Goal: Task Accomplishment & Management: Manage account settings

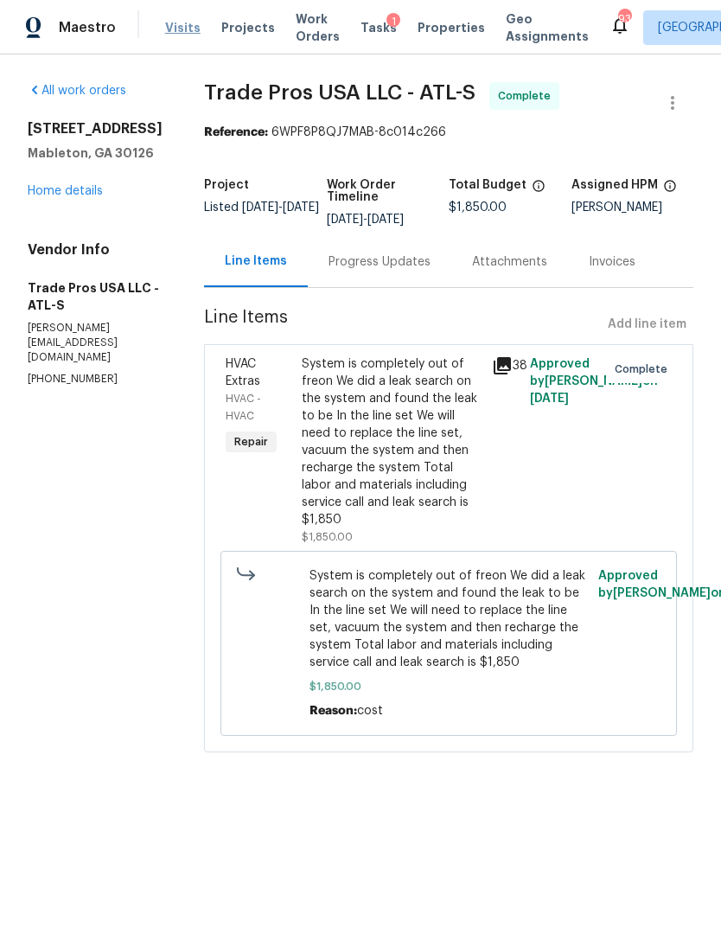
click at [188, 35] on span "Visits" at bounding box center [182, 27] width 35 height 17
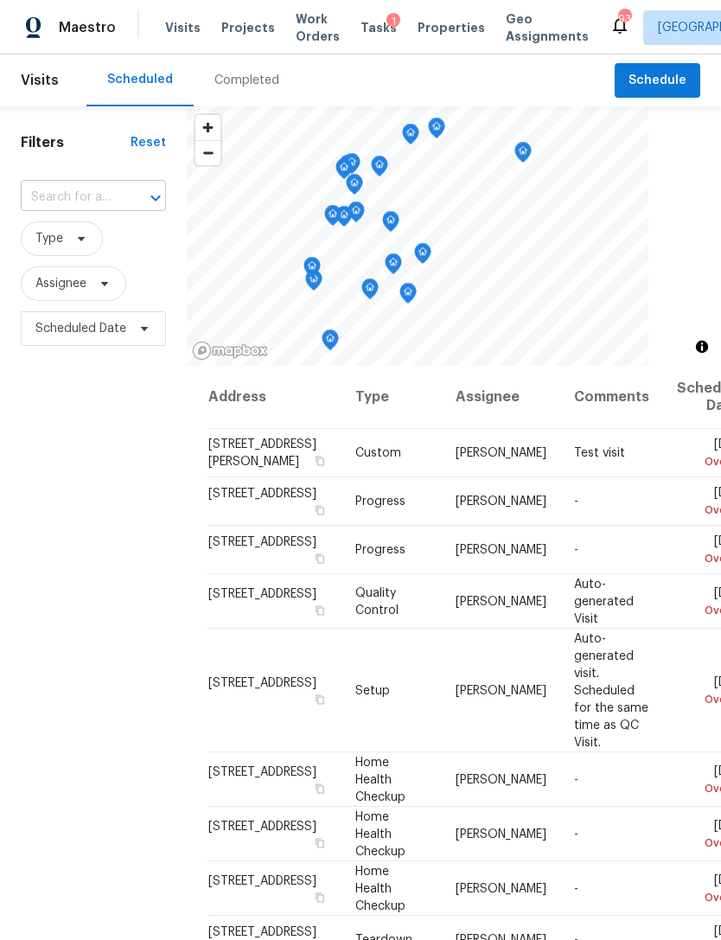
click at [78, 184] on input "text" at bounding box center [69, 197] width 97 height 27
type input "6235"
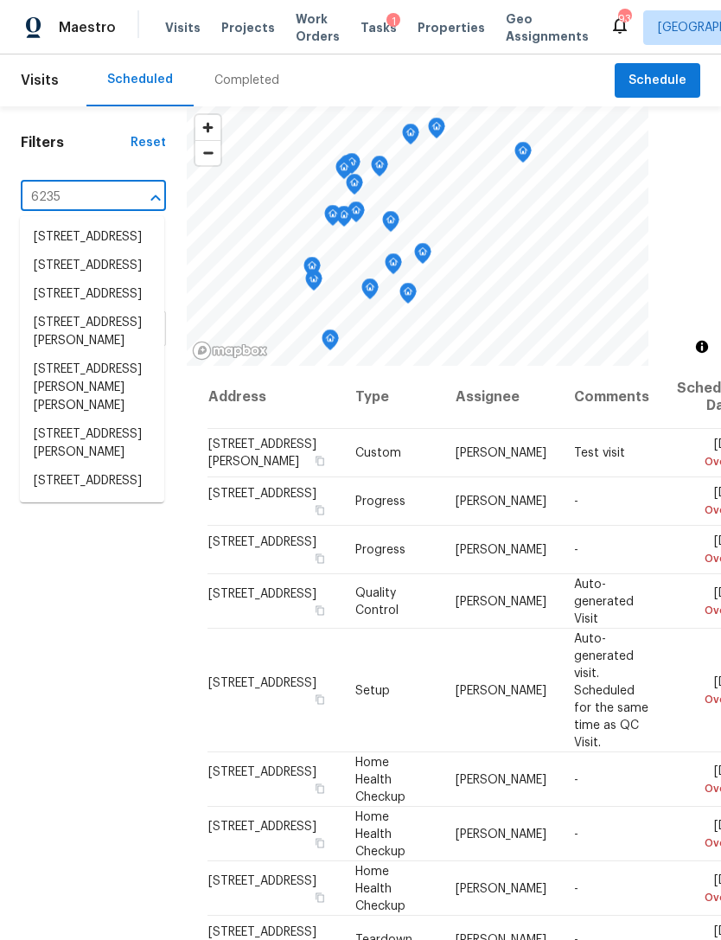
click at [121, 355] on li "[STREET_ADDRESS][PERSON_NAME]" at bounding box center [92, 332] width 144 height 47
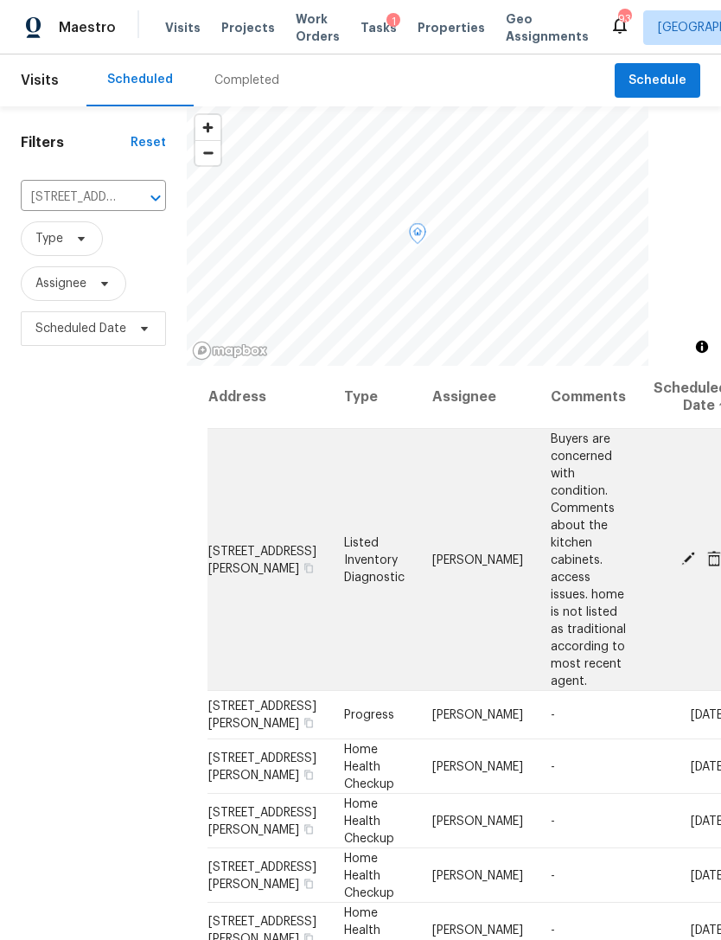
click at [682, 552] on icon at bounding box center [689, 559] width 14 height 14
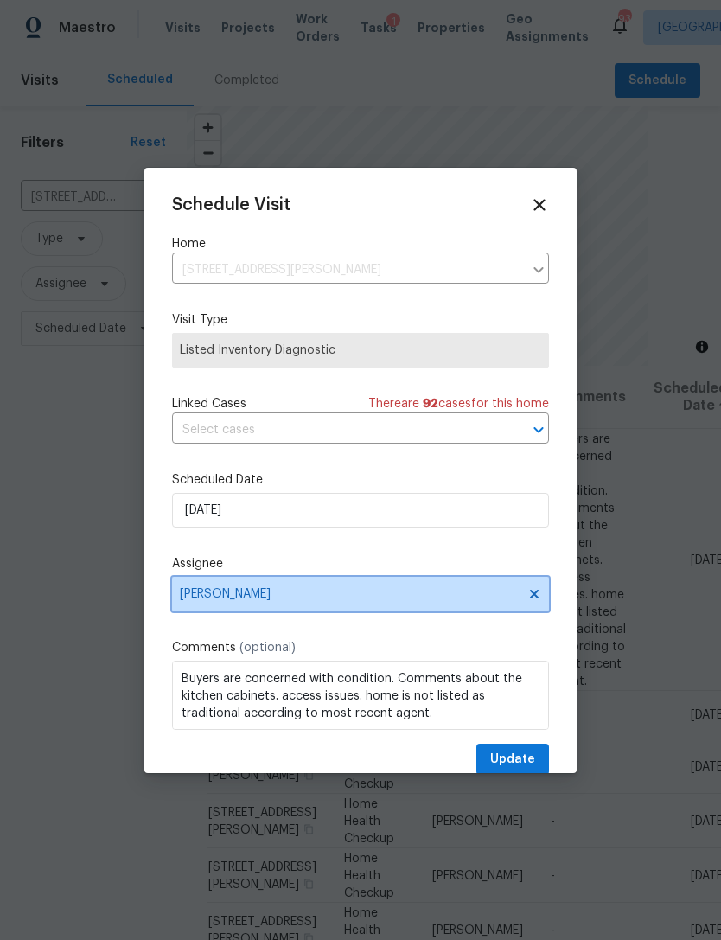
click at [305, 601] on span "[PERSON_NAME]" at bounding box center [349, 594] width 339 height 14
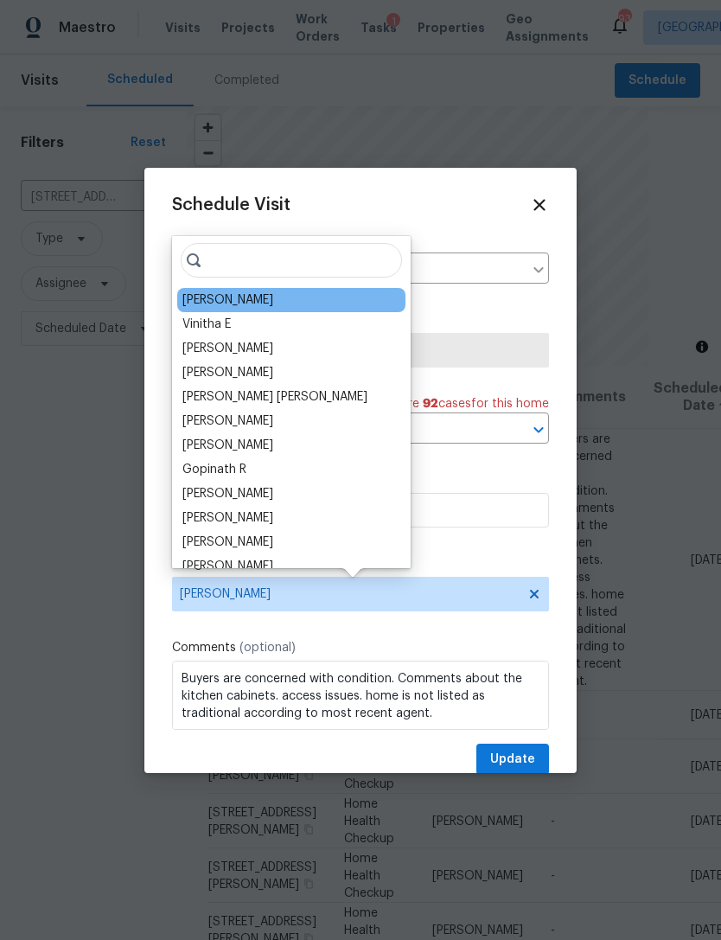
click at [235, 300] on div "[PERSON_NAME]" at bounding box center [227, 299] width 91 height 17
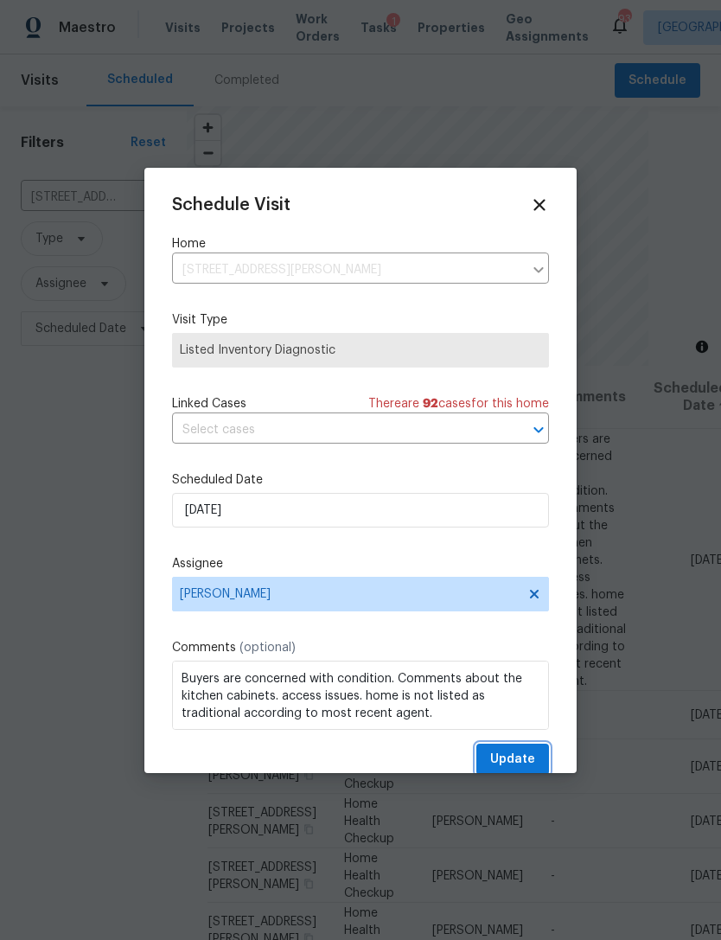
click at [531, 770] on span "Update" at bounding box center [512, 760] width 45 height 22
